Goal: Task Accomplishment & Management: Use online tool/utility

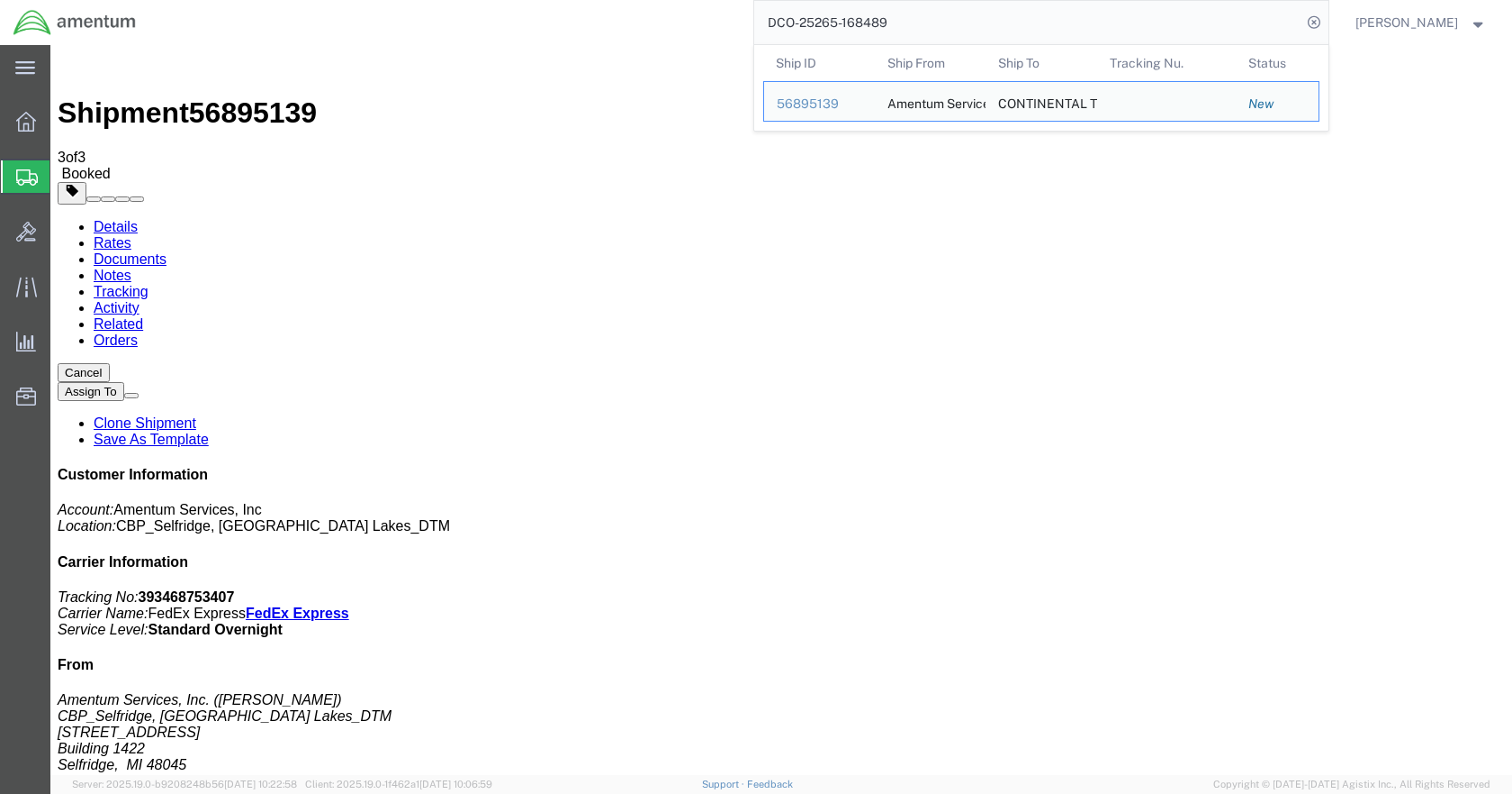
drag, startPoint x: 919, startPoint y: 27, endPoint x: 746, endPoint y: 40, distance: 173.5
click at [746, 40] on div "DCO-25265-168489 Ship ID Ship From Ship To Tracking Nu. Status Ship ID 56895139…" at bounding box center [738, 23] width 1179 height 45
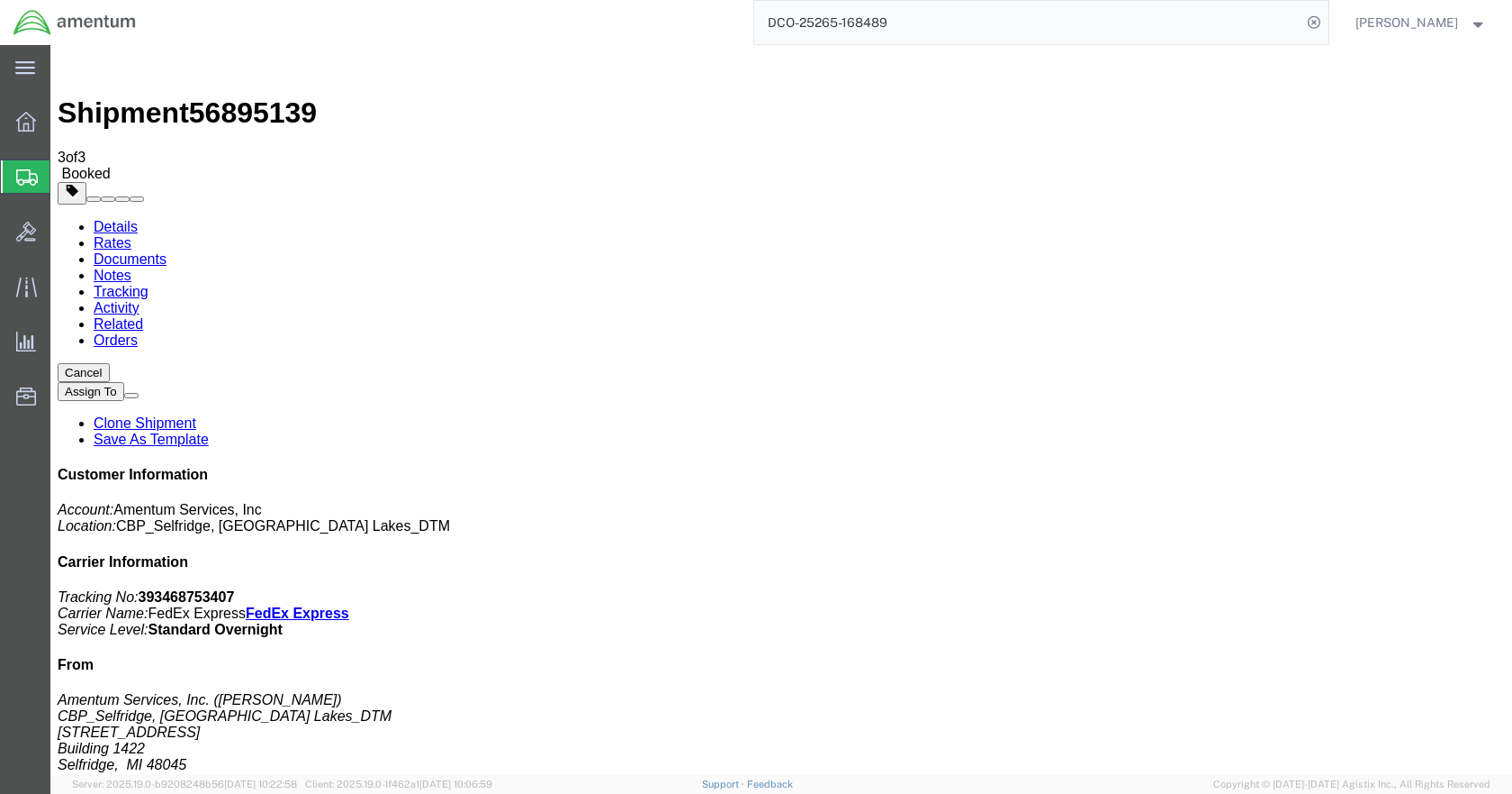
paste input "98"
type input "DCO-25265-168498"
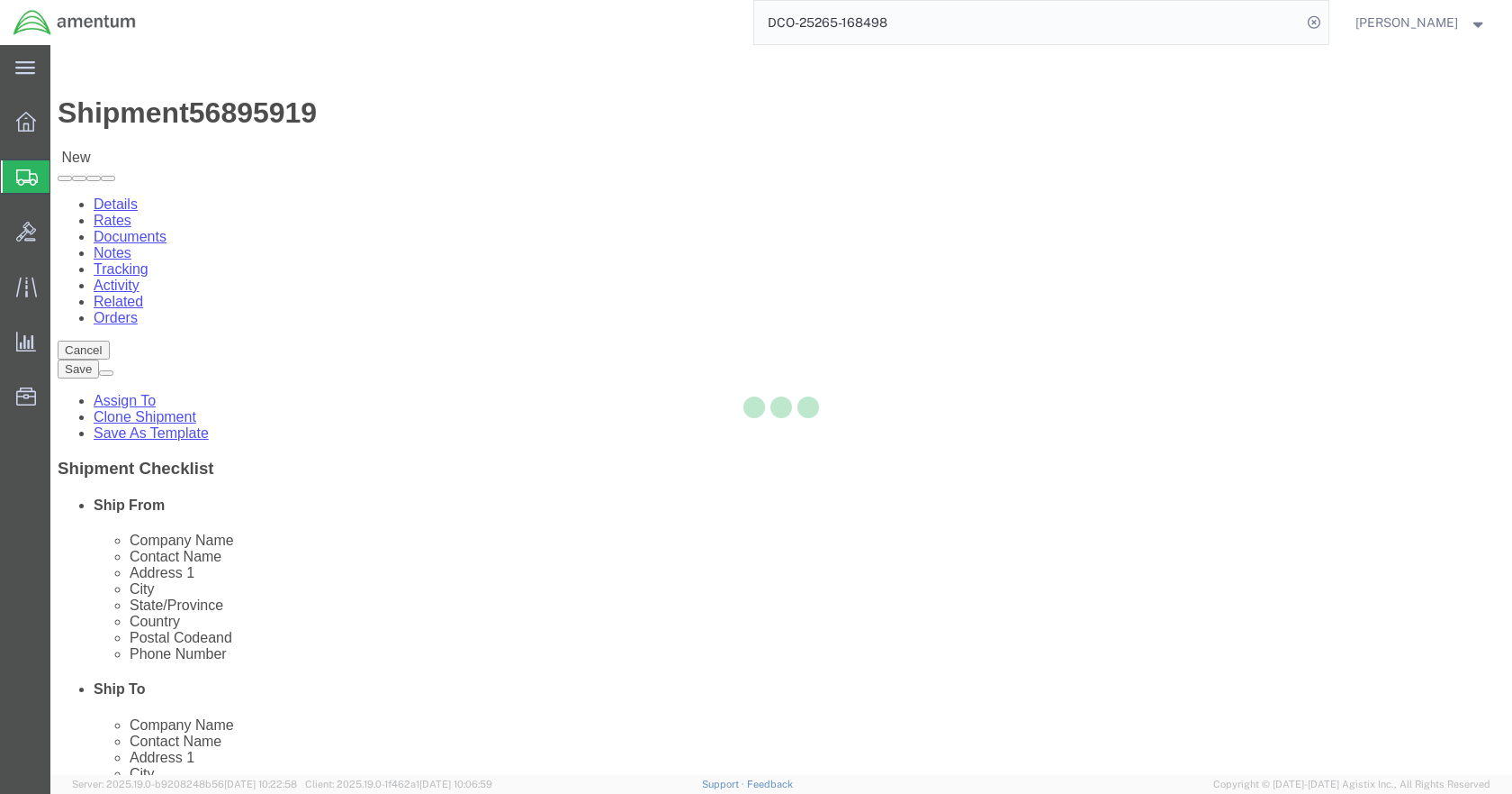
select select "49921"
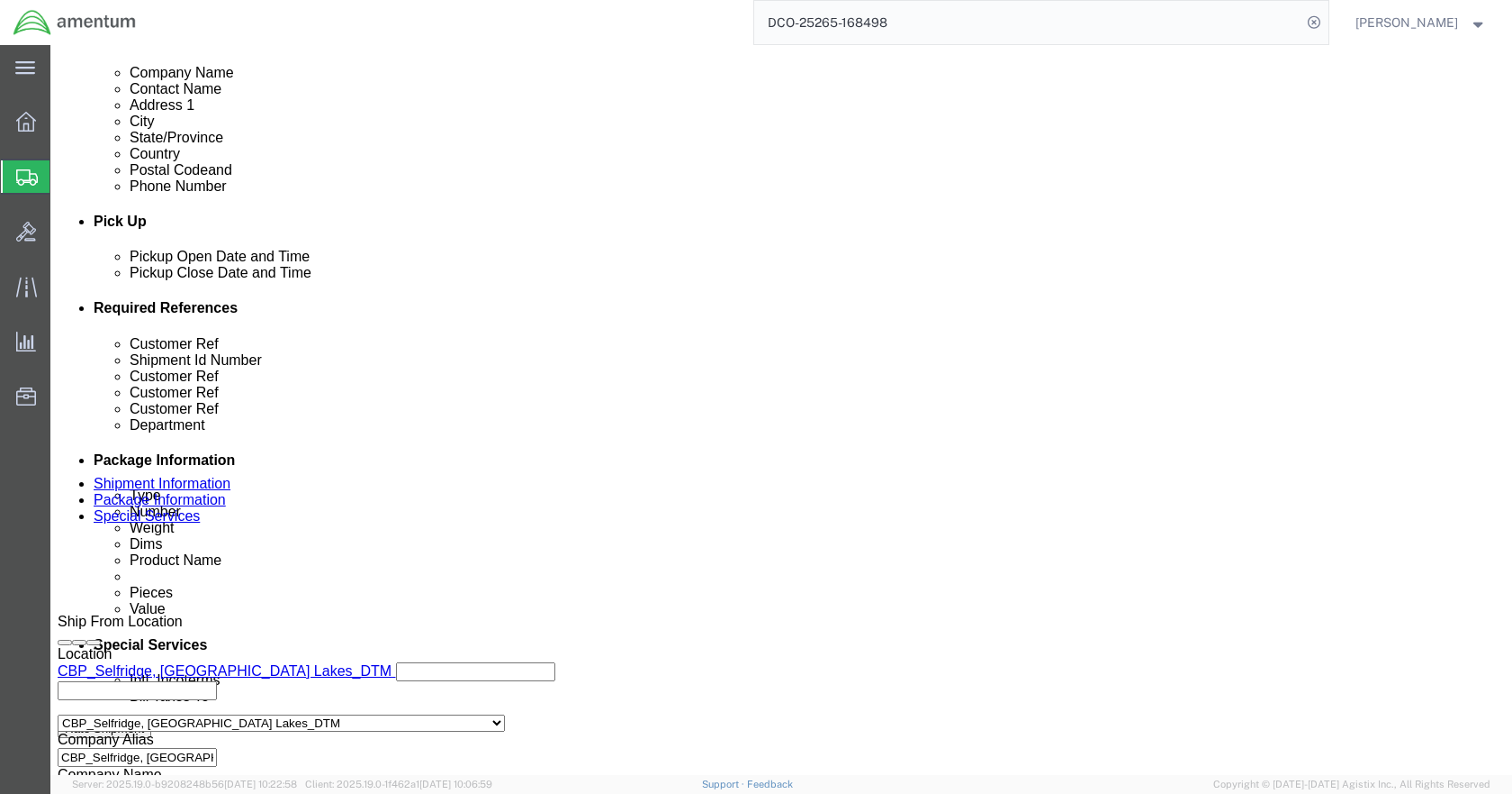
scroll to position [721, 0]
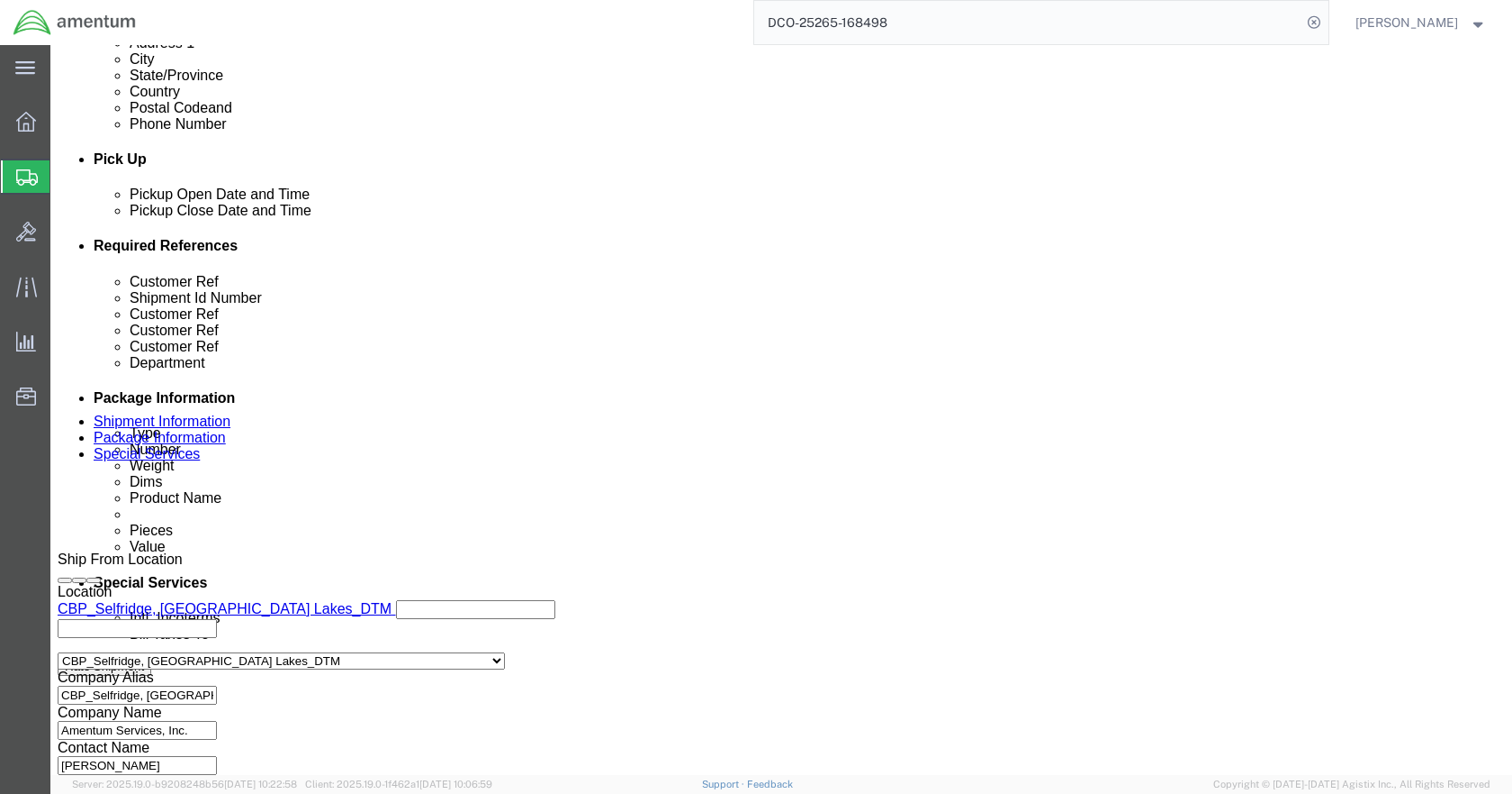
click icon
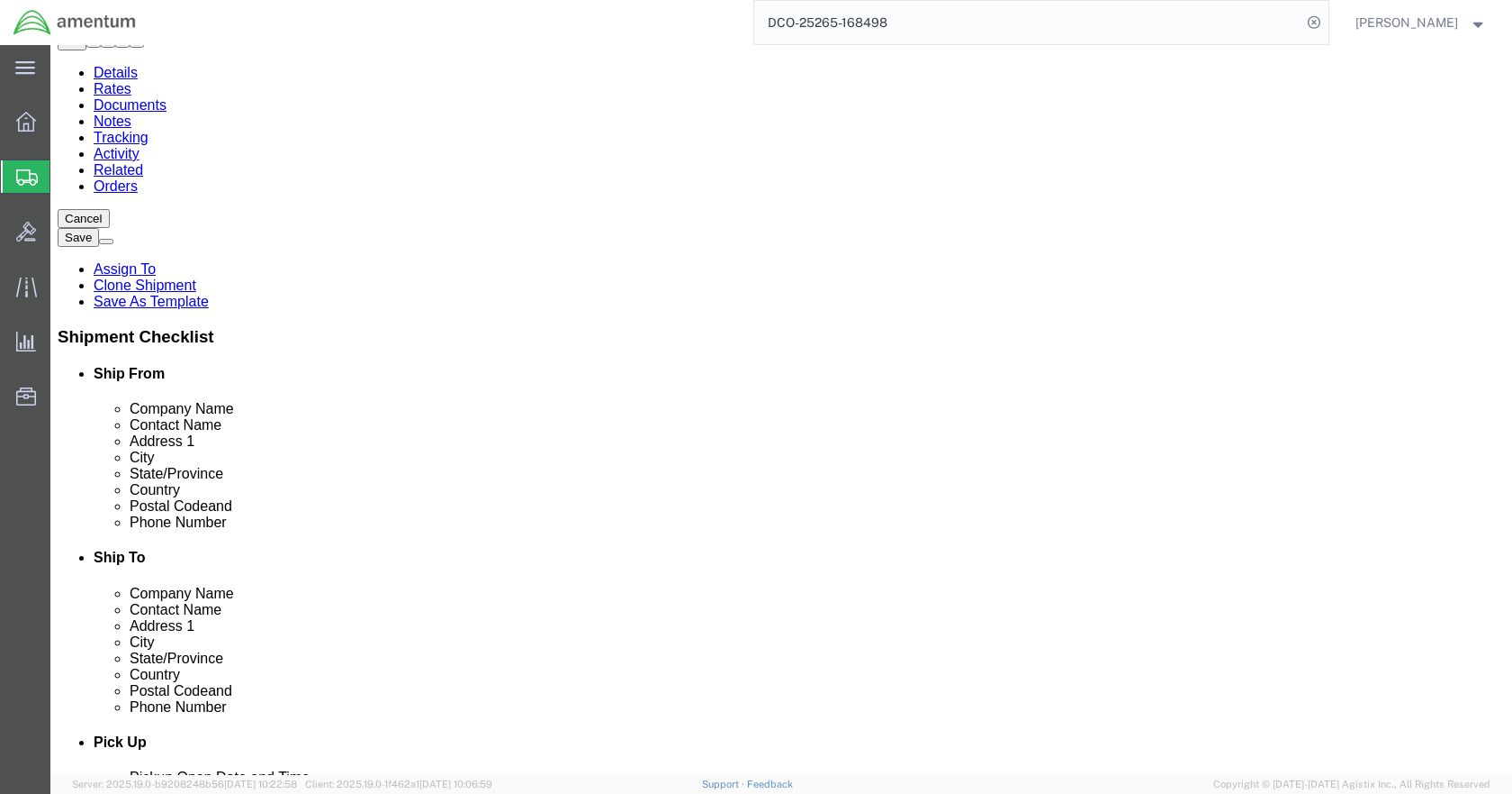
click icon
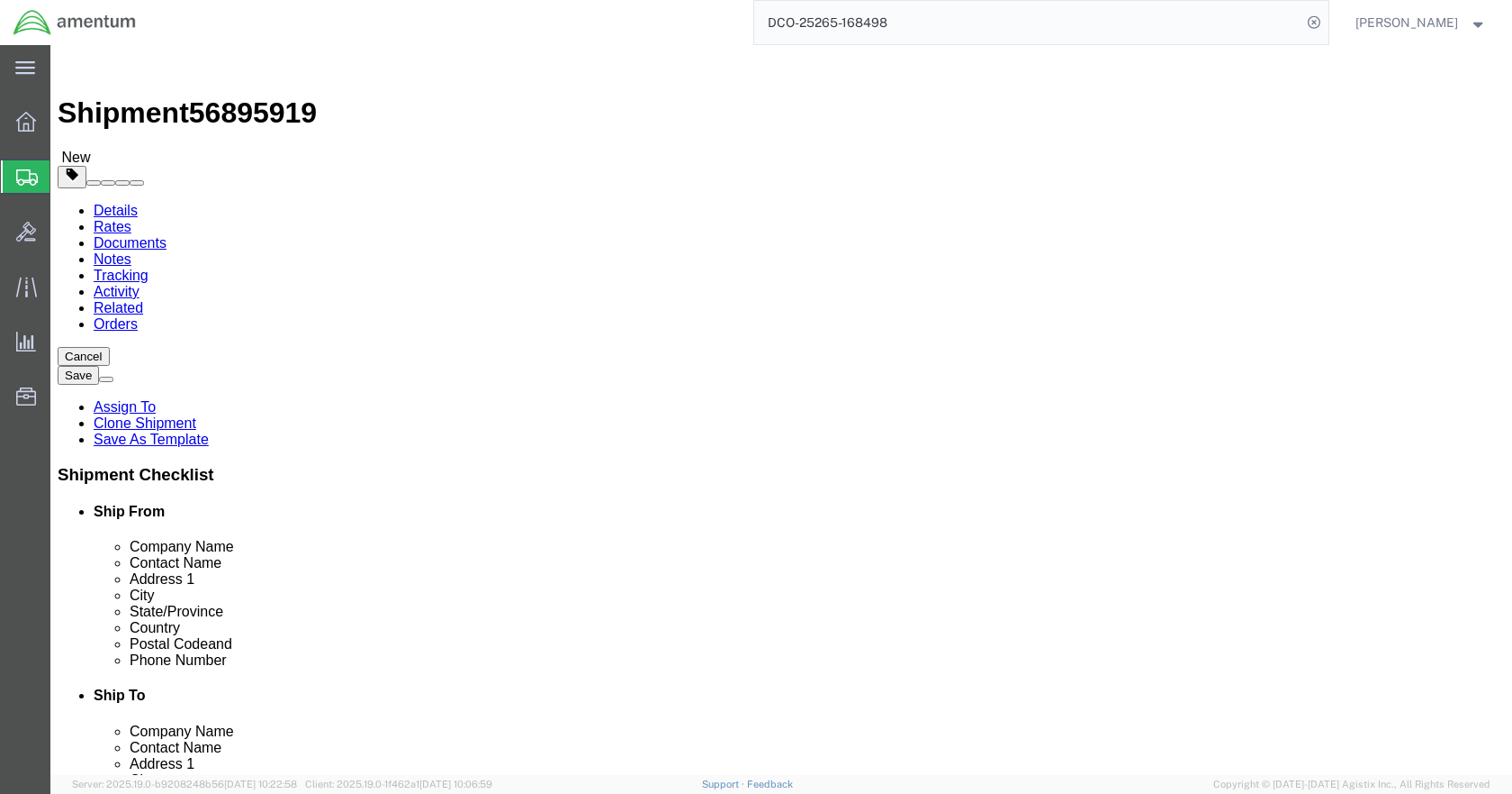
click button "Rate Shipment"
